Goal: Obtain resource: Download file/media

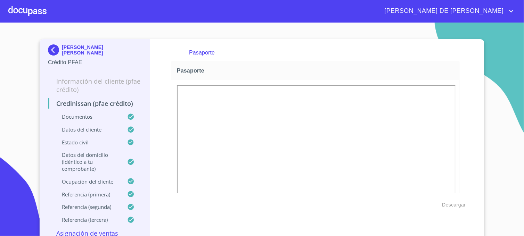
scroll to position [116, 0]
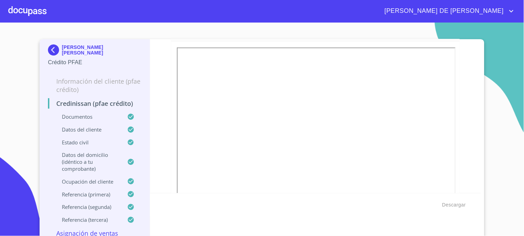
click at [48, 51] on img at bounding box center [55, 49] width 14 height 11
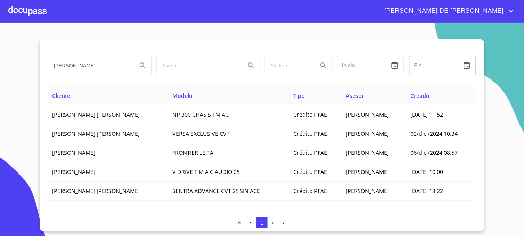
drag, startPoint x: 91, startPoint y: 66, endPoint x: 47, endPoint y: 72, distance: 44.4
click at [47, 72] on div "[PERSON_NAME]" at bounding box center [99, 65] width 108 height 25
type input "[PERSON_NAME]"
click at [143, 68] on icon "Search" at bounding box center [143, 65] width 8 height 8
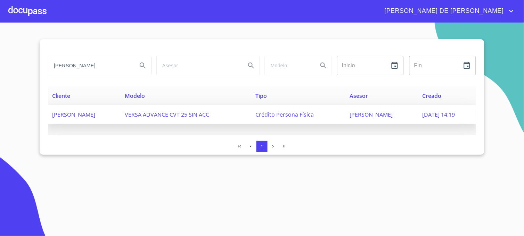
click at [356, 113] on span "[PERSON_NAME]" at bounding box center [371, 115] width 43 height 8
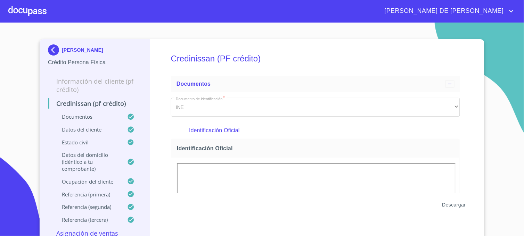
click at [449, 202] on span "Descargar" at bounding box center [454, 205] width 24 height 9
